Goal: Navigation & Orientation: Find specific page/section

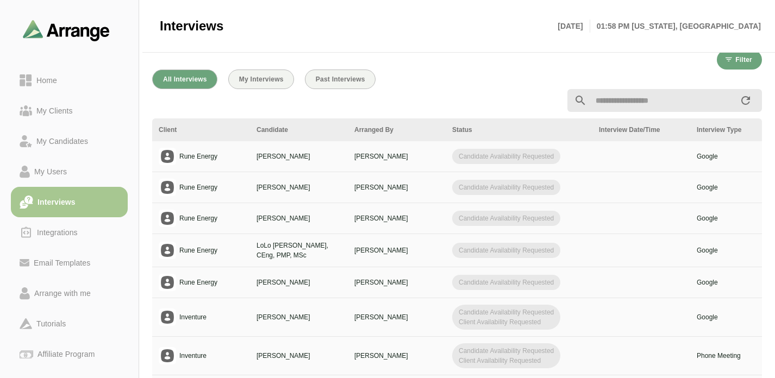
scroll to position [0, 430]
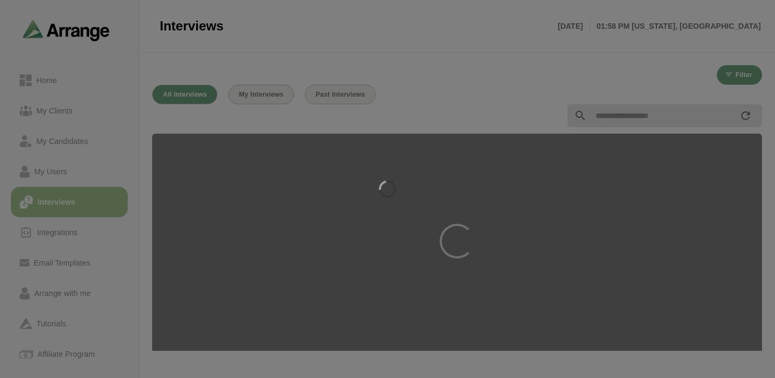
scroll to position [2, 0]
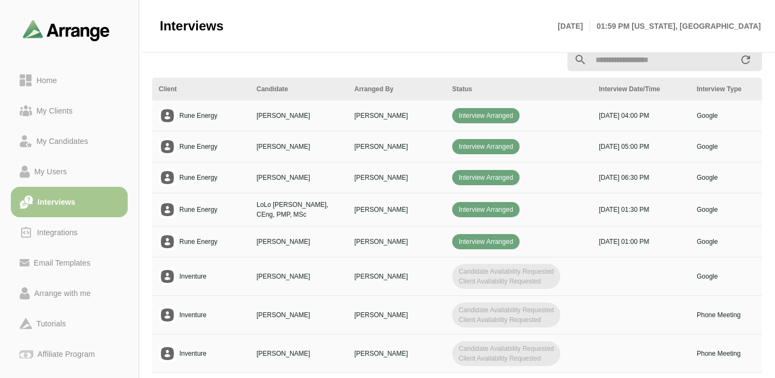
scroll to position [63, 0]
